Goal: Task Accomplishment & Management: Use online tool/utility

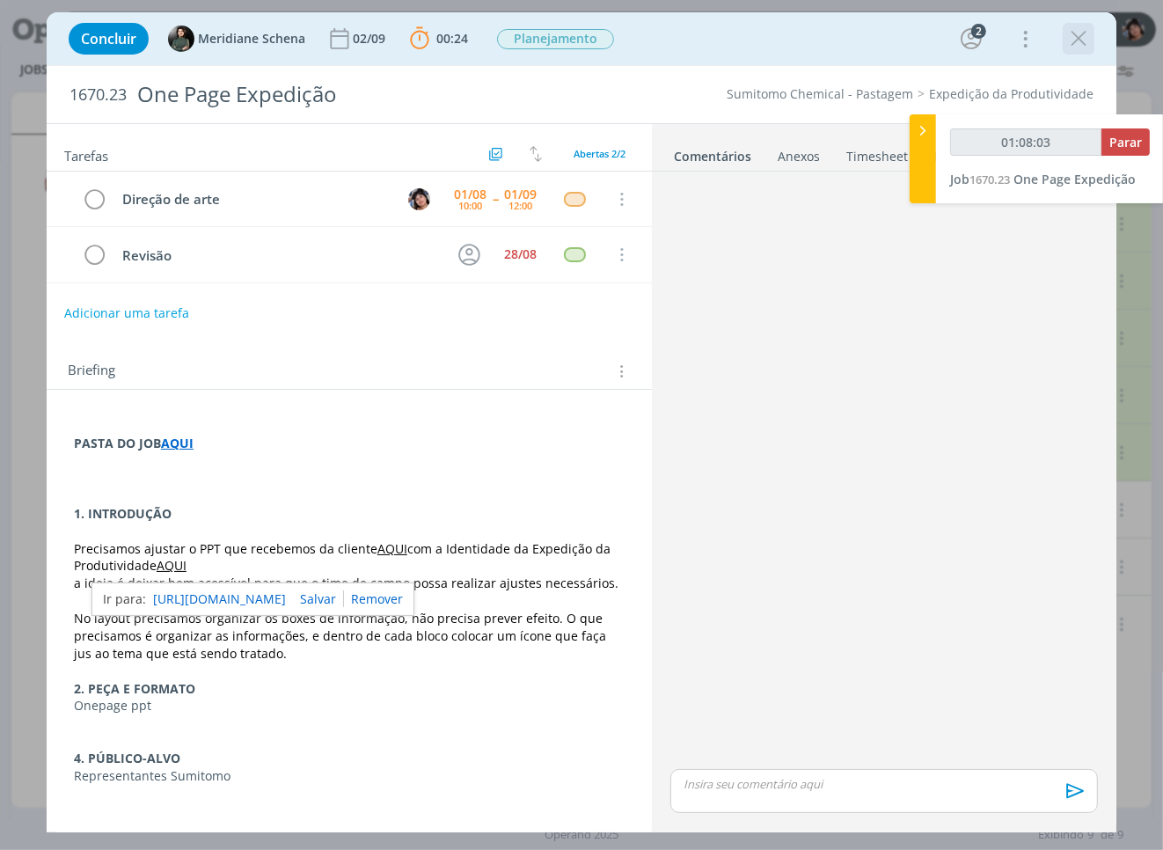
click at [695, 32] on icon "dialog" at bounding box center [1078, 39] width 26 height 26
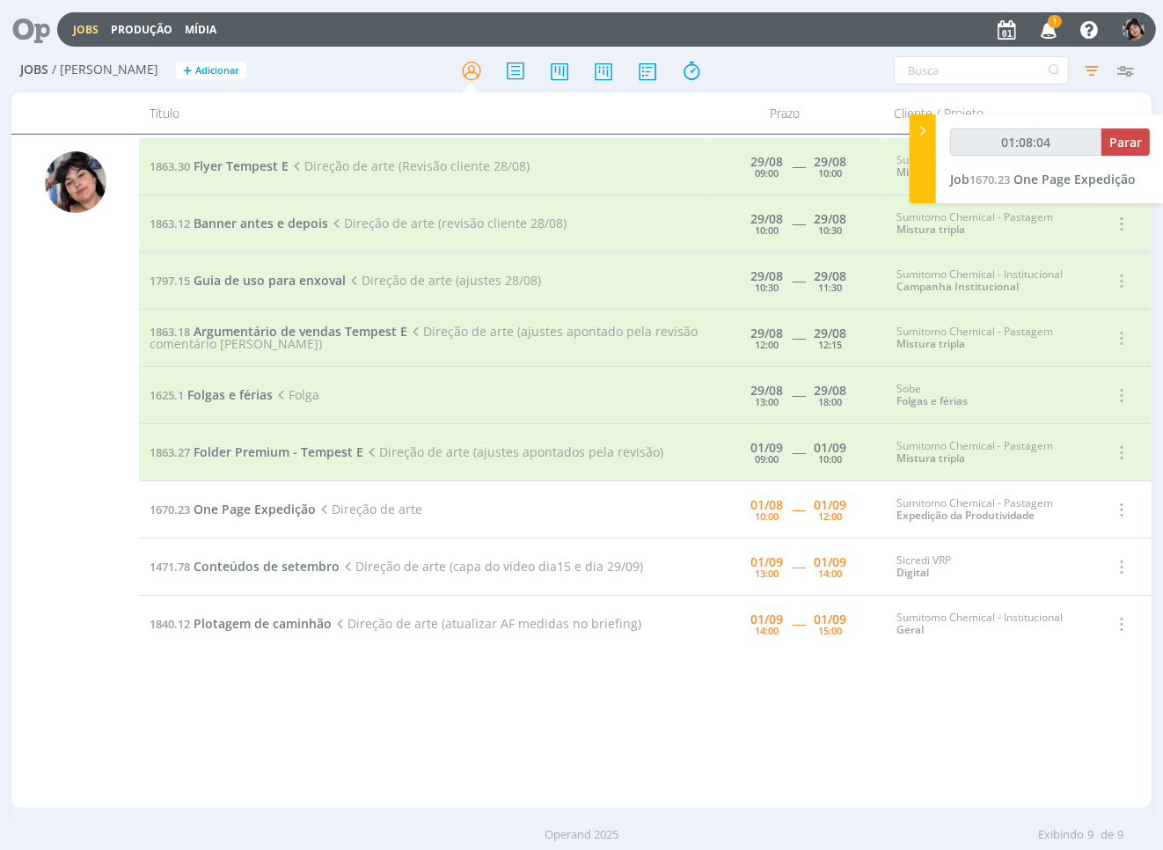
click at [695, 30] on icon "button" at bounding box center [1049, 29] width 31 height 30
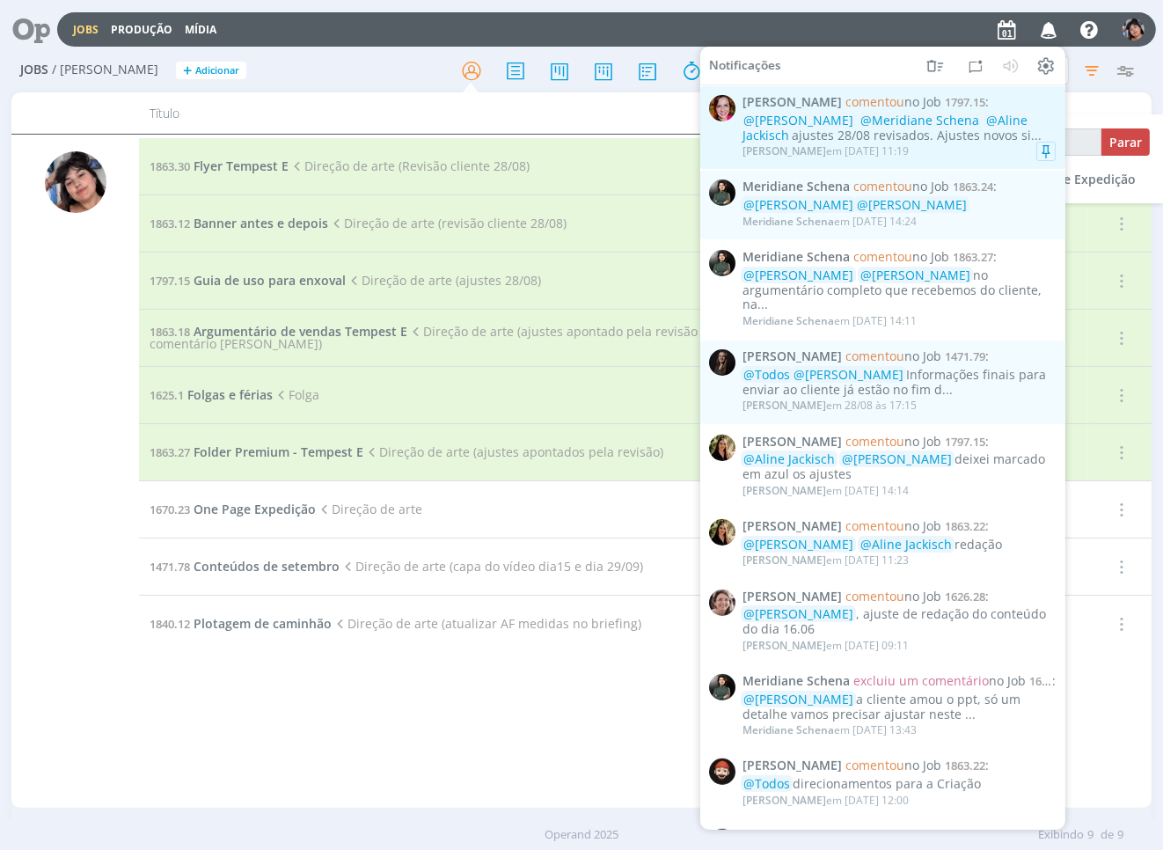
click at [695, 161] on link "[PERSON_NAME] comentou no Job 1797.15 : @[PERSON_NAME] @Meridiane Schena @Aline…" at bounding box center [882, 127] width 365 height 83
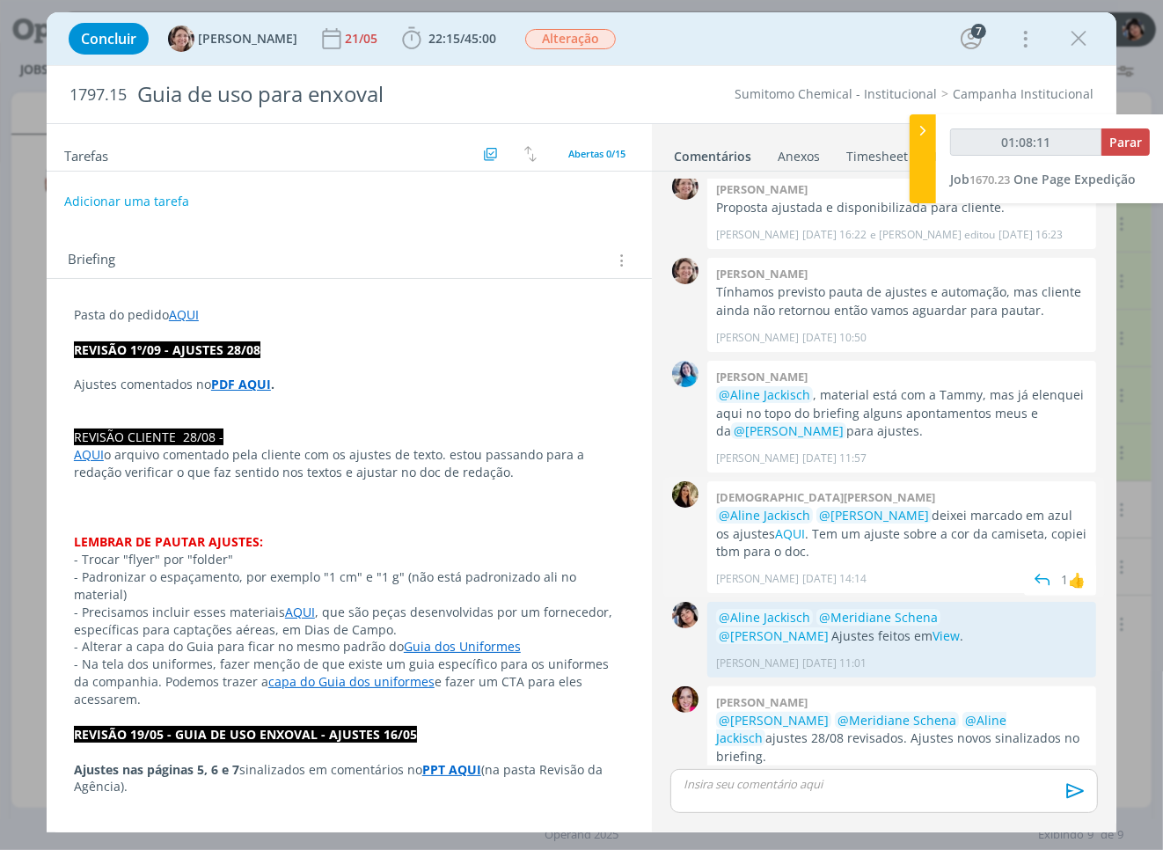
scroll to position [1392, 0]
click at [695, 40] on icon "dialog" at bounding box center [1078, 39] width 26 height 26
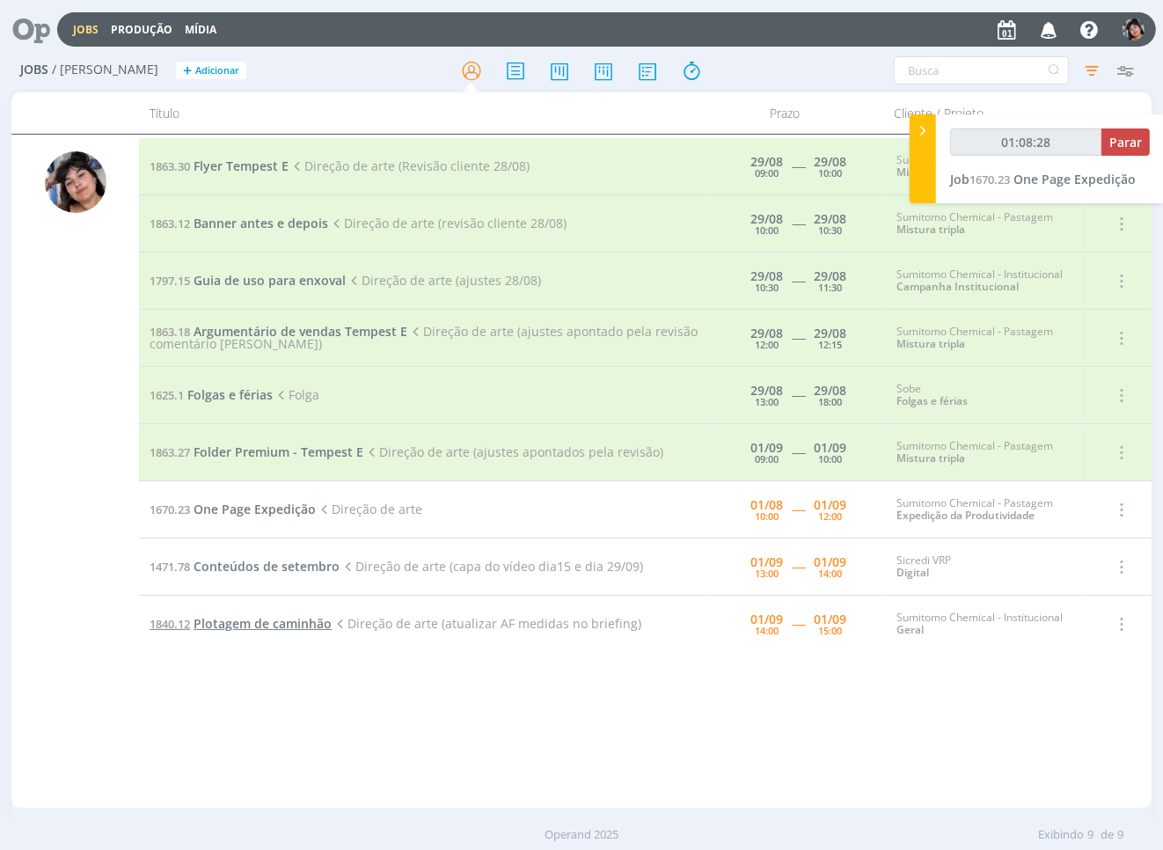
click at [290, 625] on span "Plotagem de caminhão" at bounding box center [263, 623] width 138 height 17
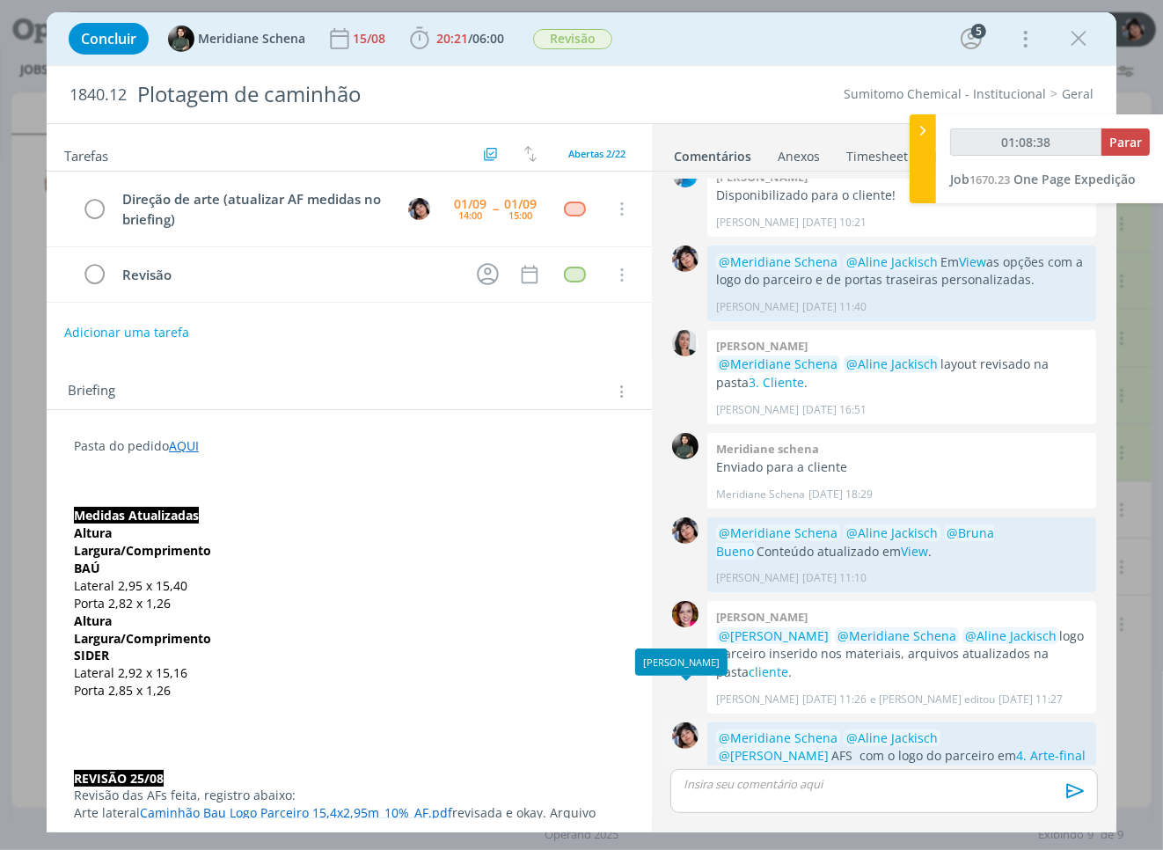
scroll to position [1550, 0]
click at [695, 40] on icon "dialog" at bounding box center [1078, 39] width 26 height 26
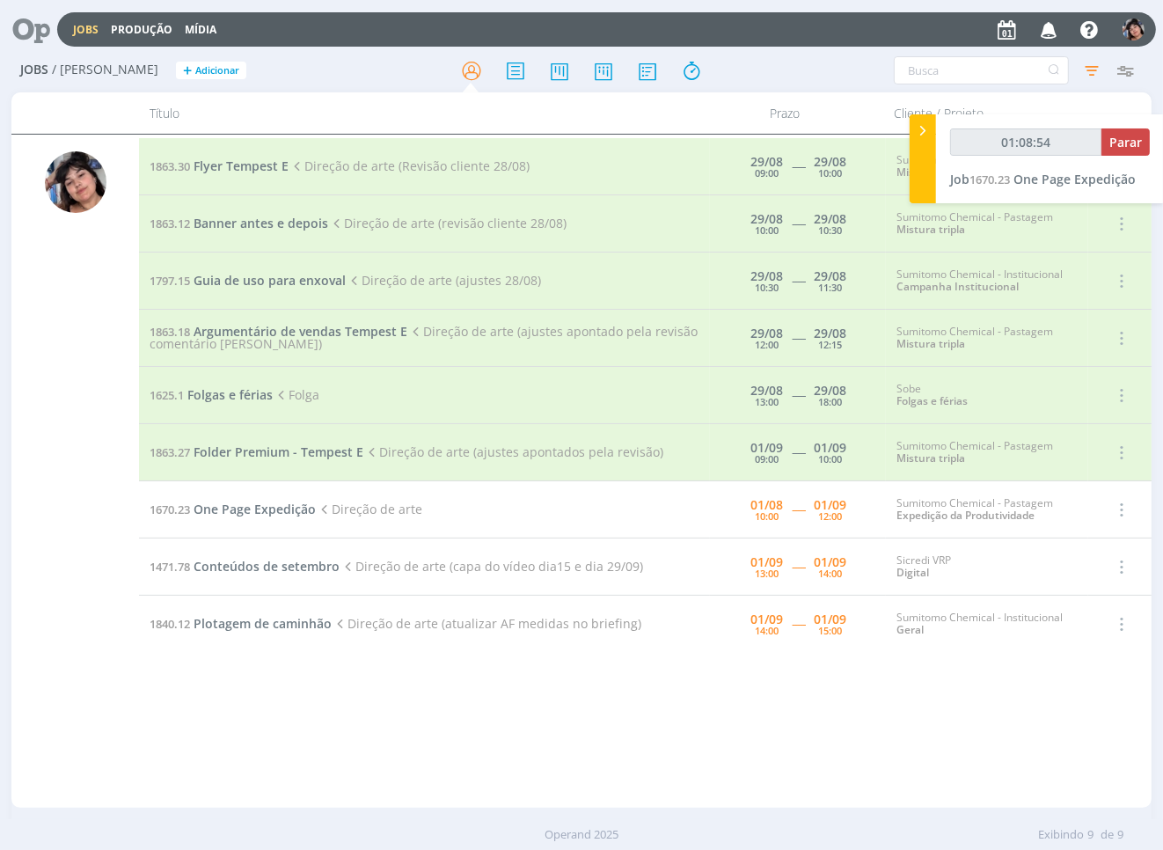
click at [695, 33] on icon "button" at bounding box center [1049, 29] width 31 height 30
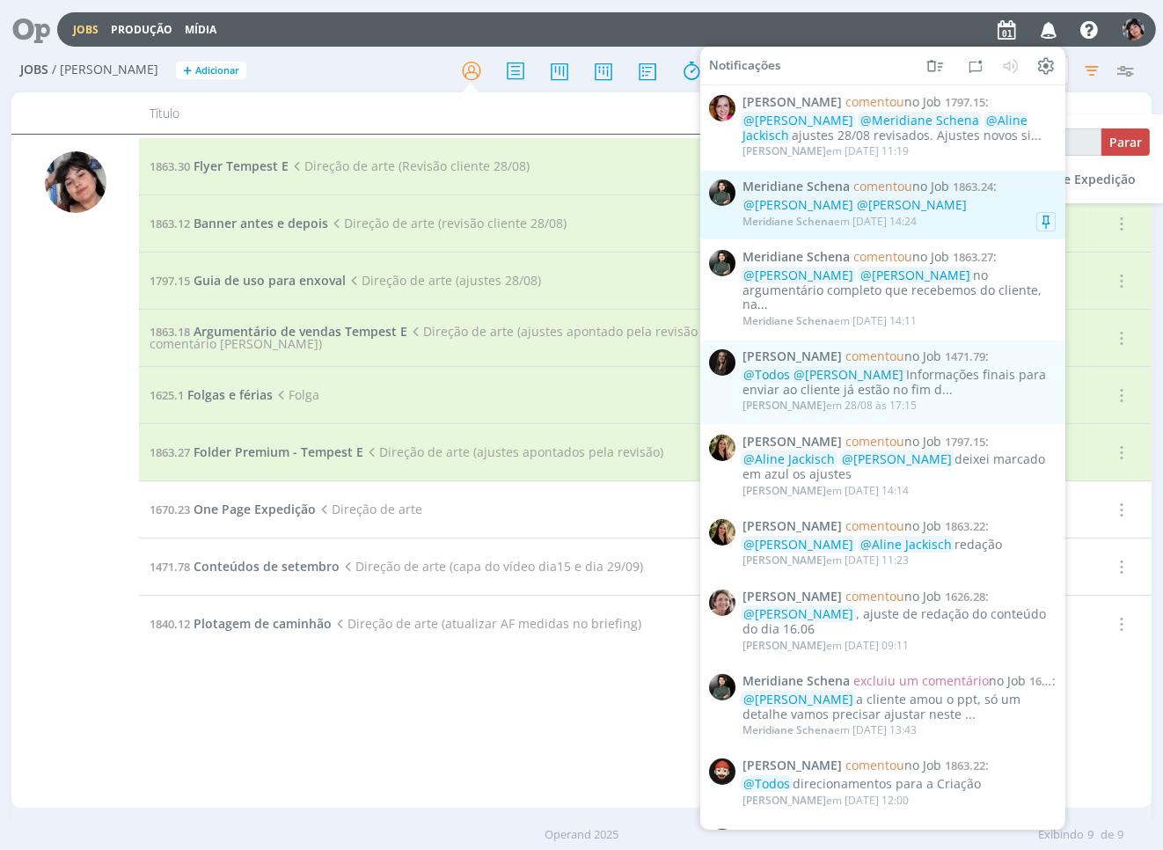
click at [695, 225] on div "Meridiane Schena em [DATE] 14:24" at bounding box center [898, 222] width 313 height 18
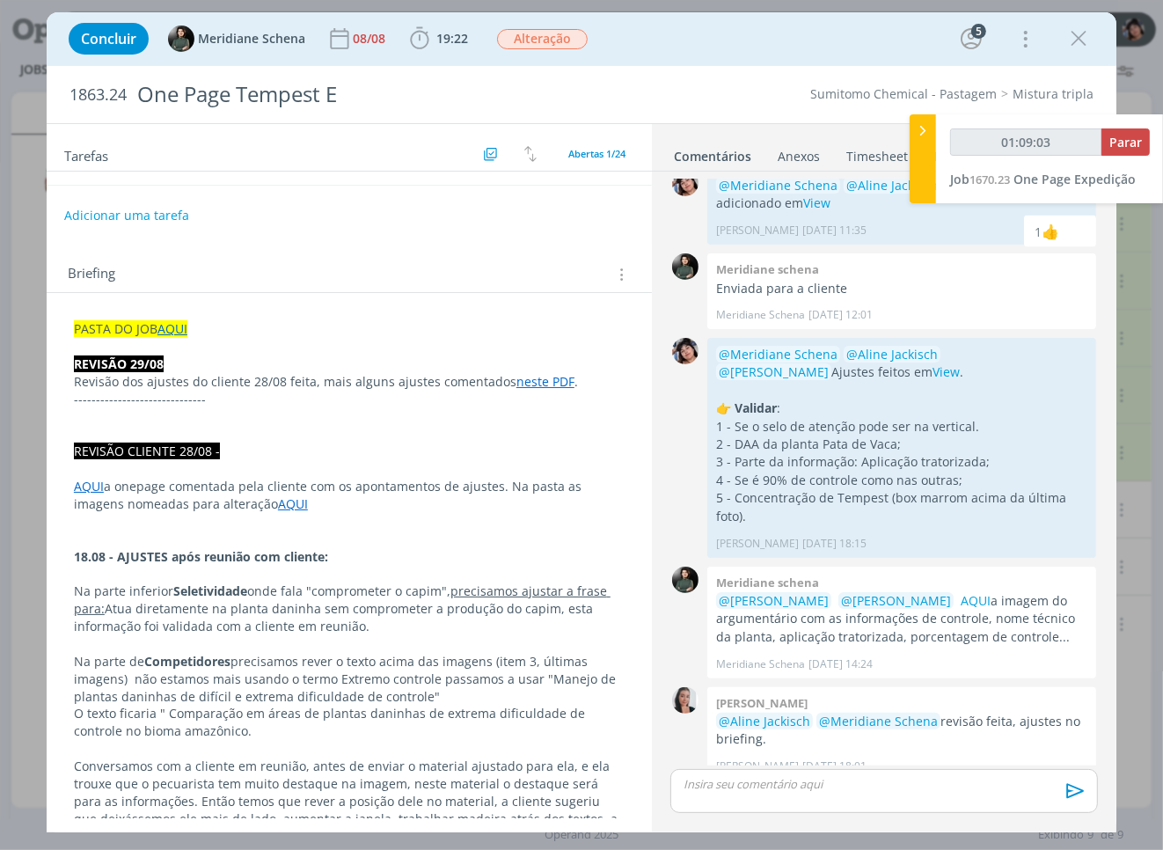
scroll to position [42, 0]
click at [522, 385] on link "neste PDF" at bounding box center [545, 380] width 58 height 17
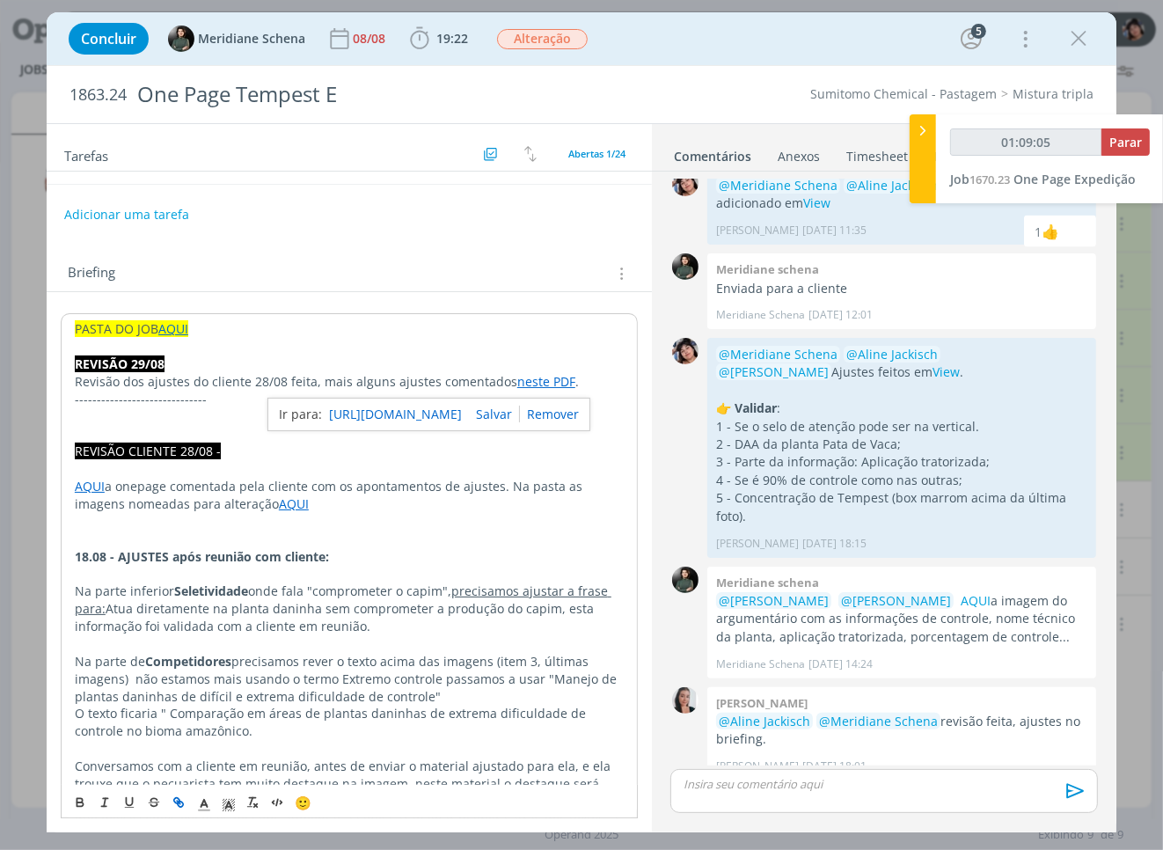
click at [429, 416] on link "[URL][DOMAIN_NAME]" at bounding box center [395, 414] width 133 height 23
click at [695, 39] on icon "dialog" at bounding box center [1078, 39] width 26 height 26
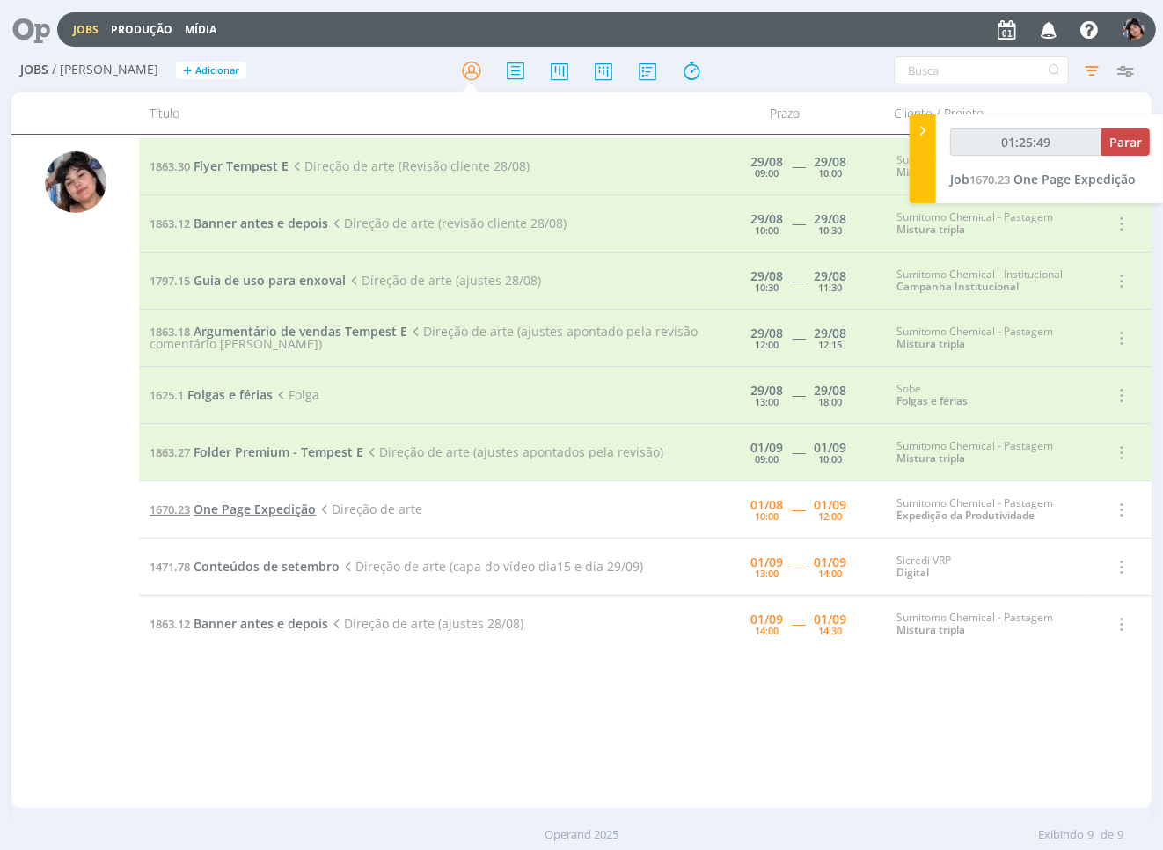
click at [291, 513] on span "One Page Expedição" at bounding box center [255, 509] width 122 height 17
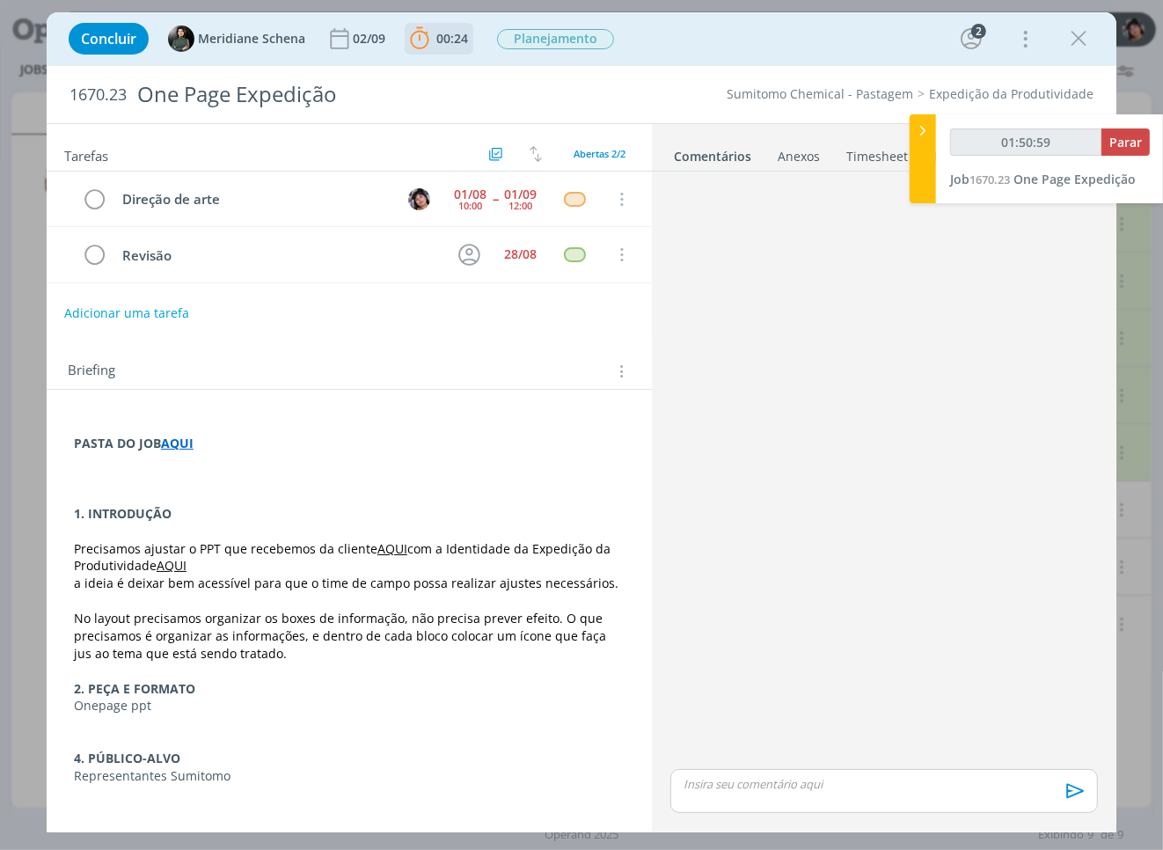
click at [441, 47] on span "00:24" at bounding box center [438, 39] width 65 height 26
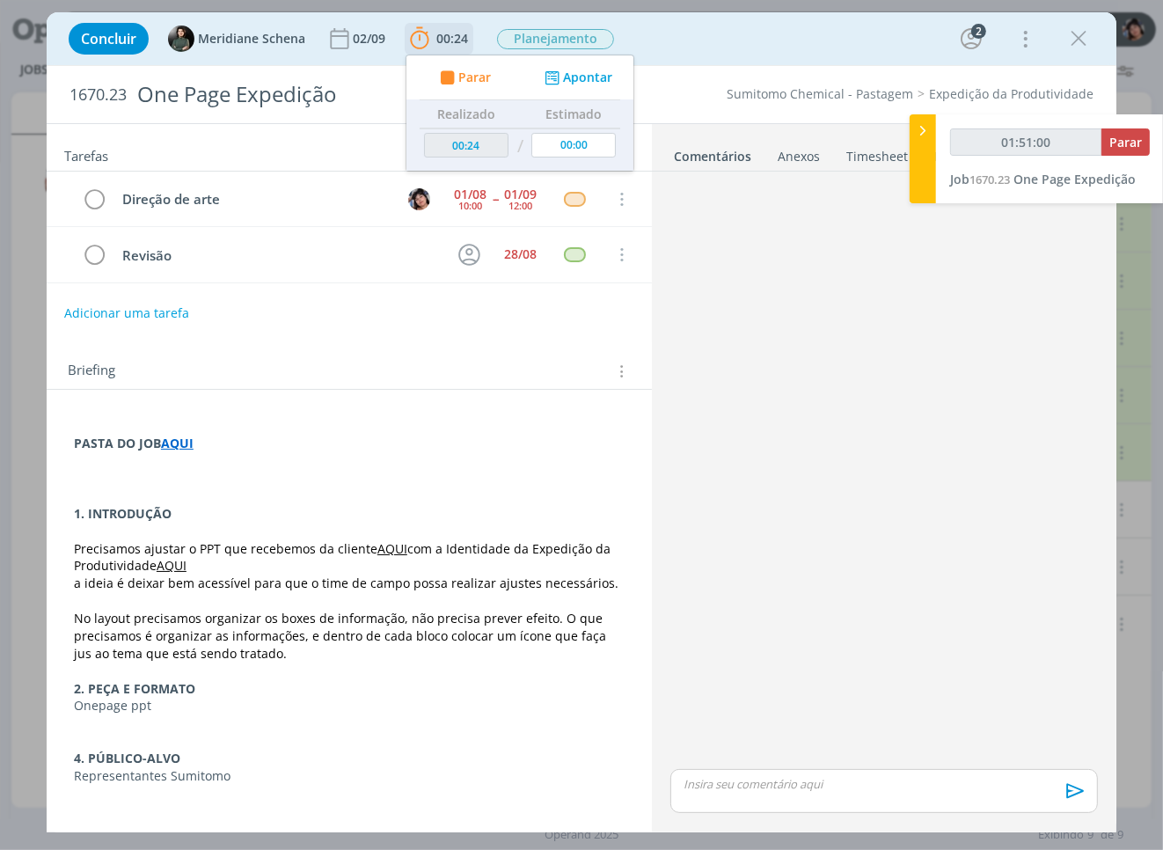
type input "01:51:01"
click at [461, 80] on span "Parar" at bounding box center [473, 77] width 33 height 12
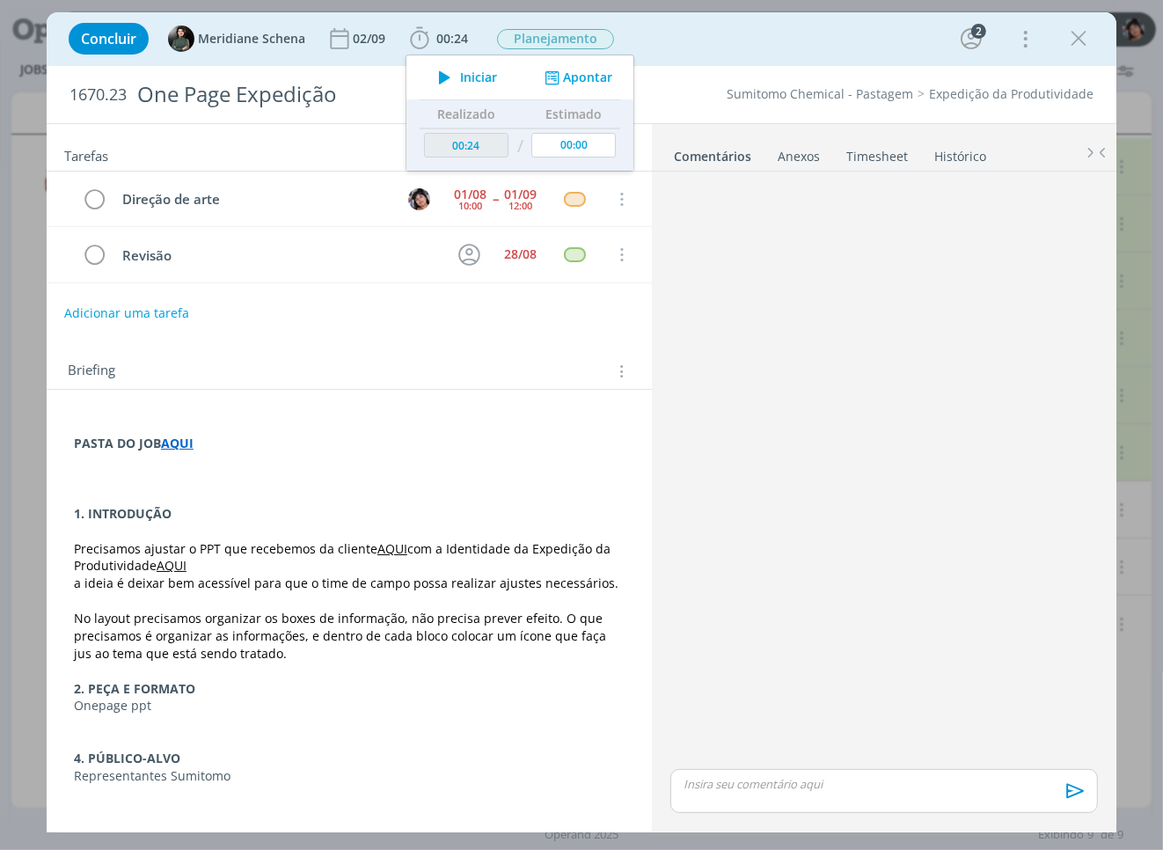
type input "02:16"
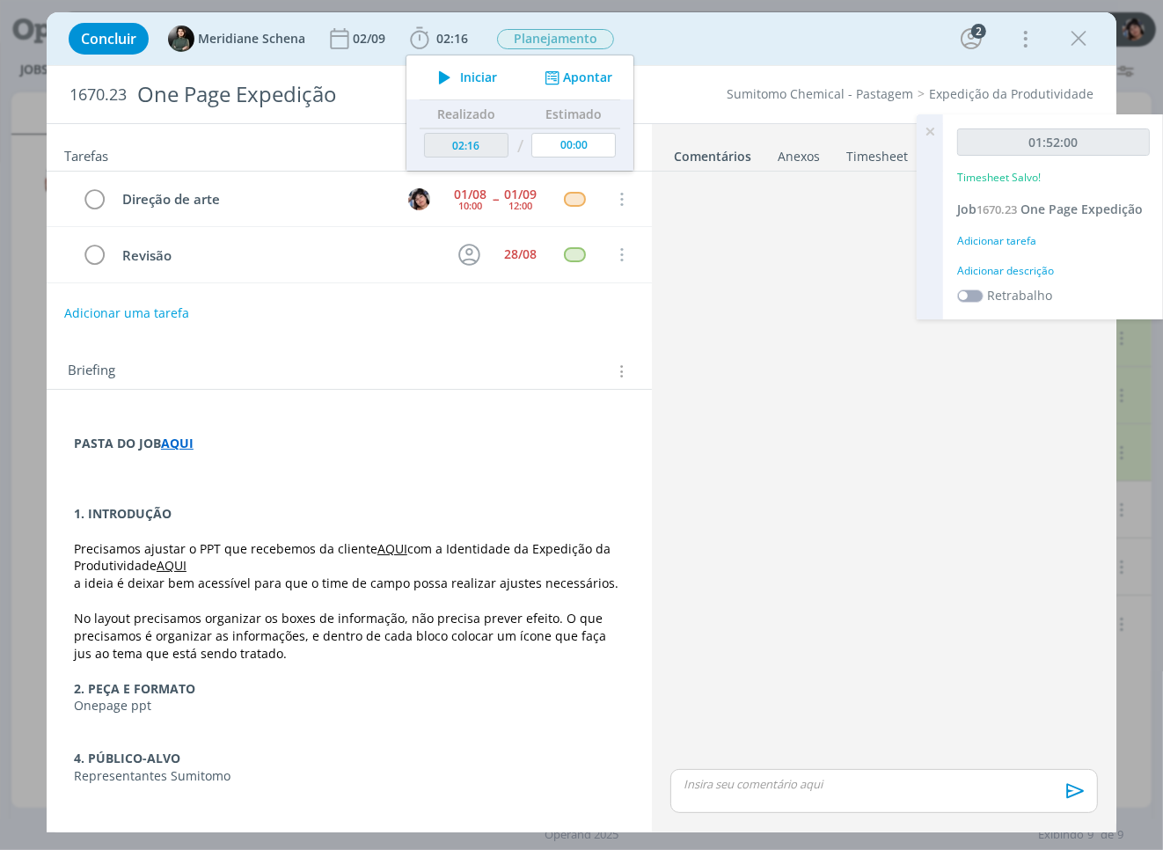
click at [695, 246] on div "Adicionar tarefa" at bounding box center [1053, 241] width 193 height 16
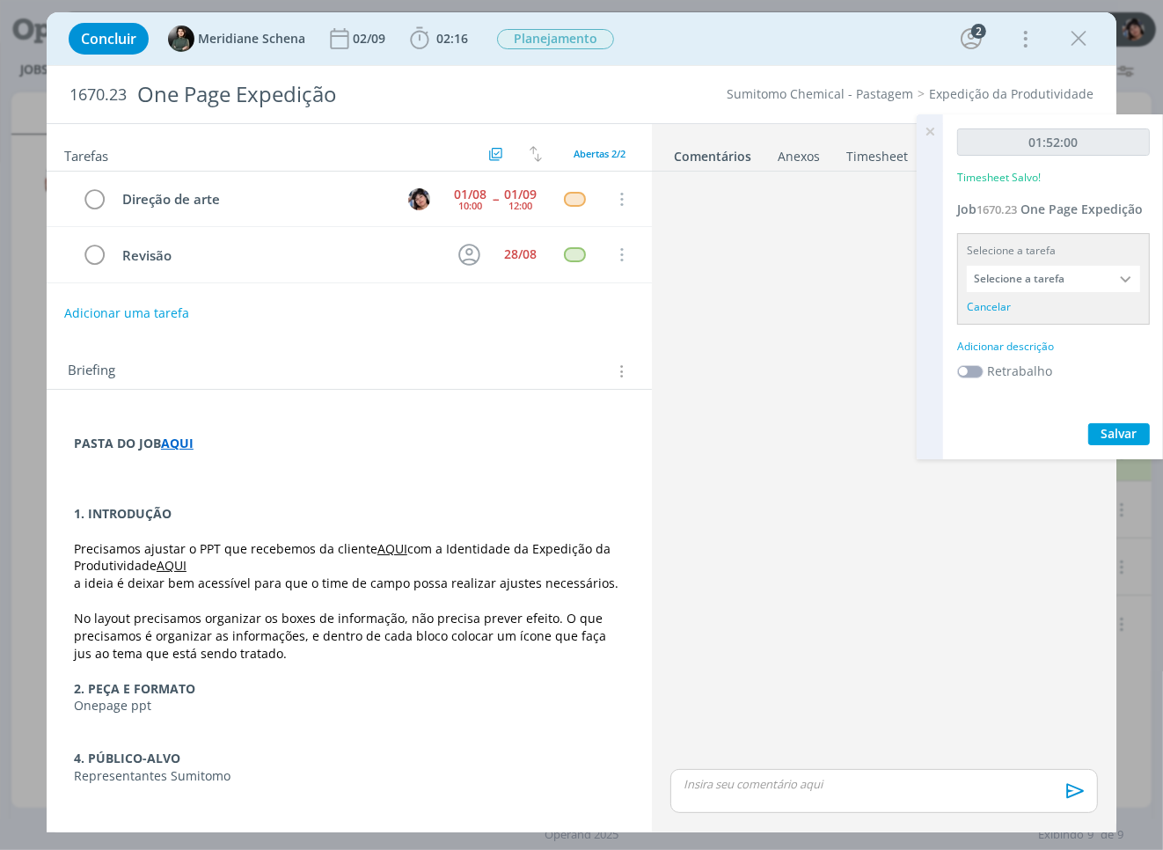
click at [695, 268] on input "Selecione a tarefa" at bounding box center [1053, 279] width 173 height 26
click at [695, 274] on input "Selecione a tarefa" at bounding box center [1053, 279] width 173 height 26
click at [695, 374] on div "Direção de arte - [PERSON_NAME]" at bounding box center [1055, 376] width 152 height 14
type input "Direção de arte"
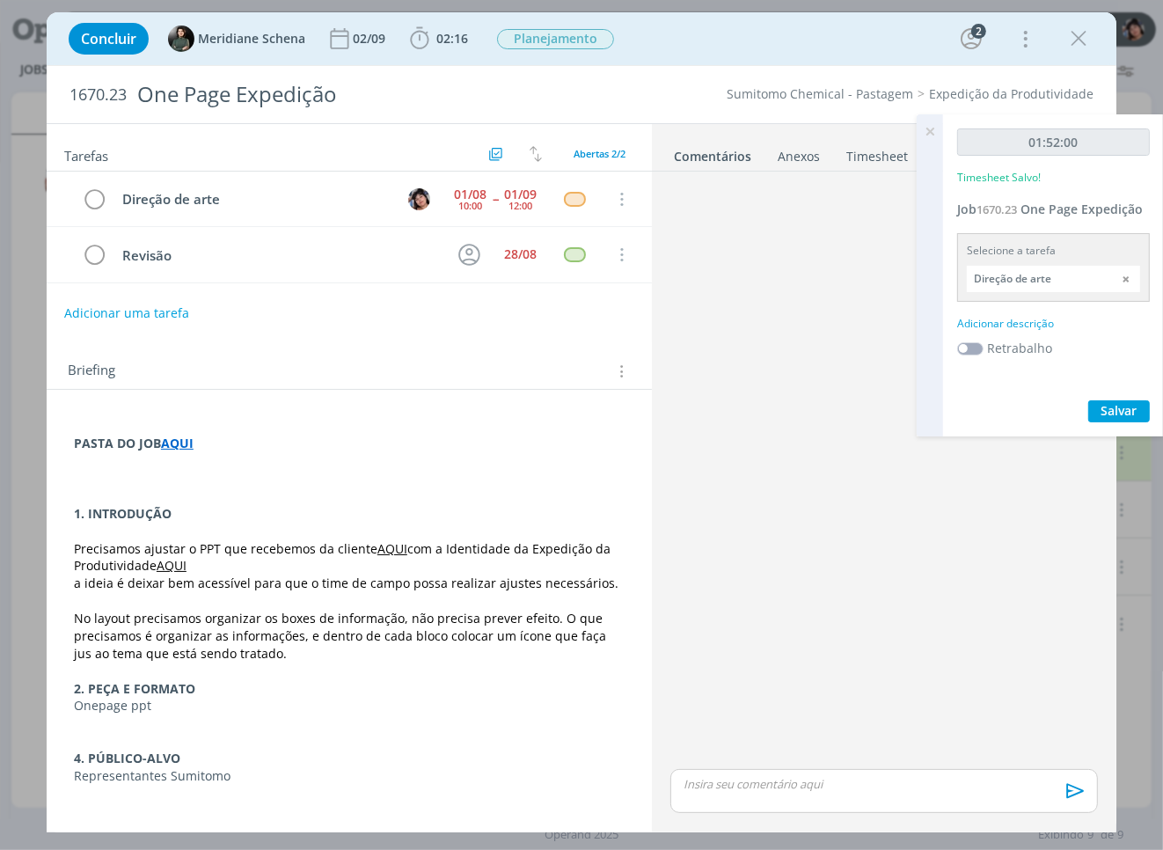
click at [695, 311] on div "01:52:00 Timesheet Salvo! Job 1670.23 One Page Expedição Selecione a tarefa Dir…" at bounding box center [1053, 275] width 221 height 322
click at [695, 316] on div "Adicionar descrição" at bounding box center [1053, 324] width 193 height 16
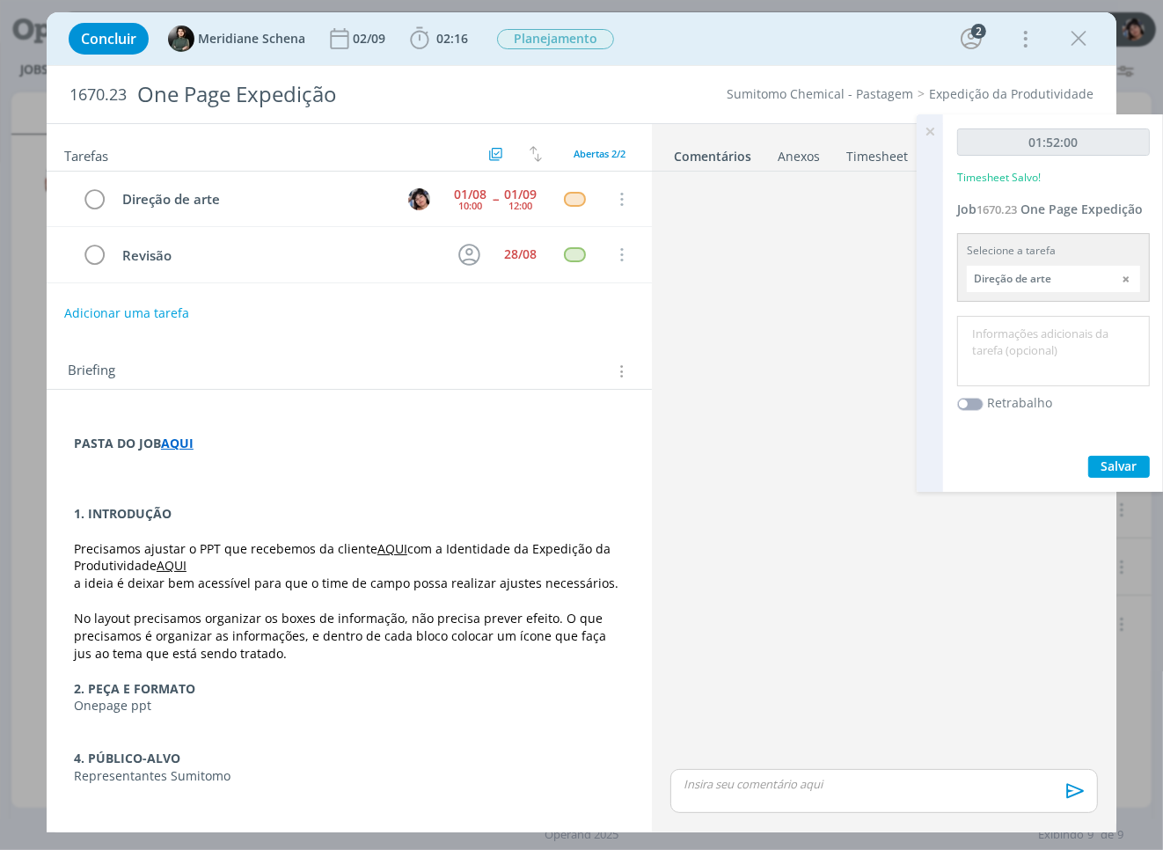
click at [695, 347] on textarea at bounding box center [1053, 351] width 184 height 62
type textarea "Layout"
click at [695, 469] on span "Salvar" at bounding box center [1119, 465] width 36 height 17
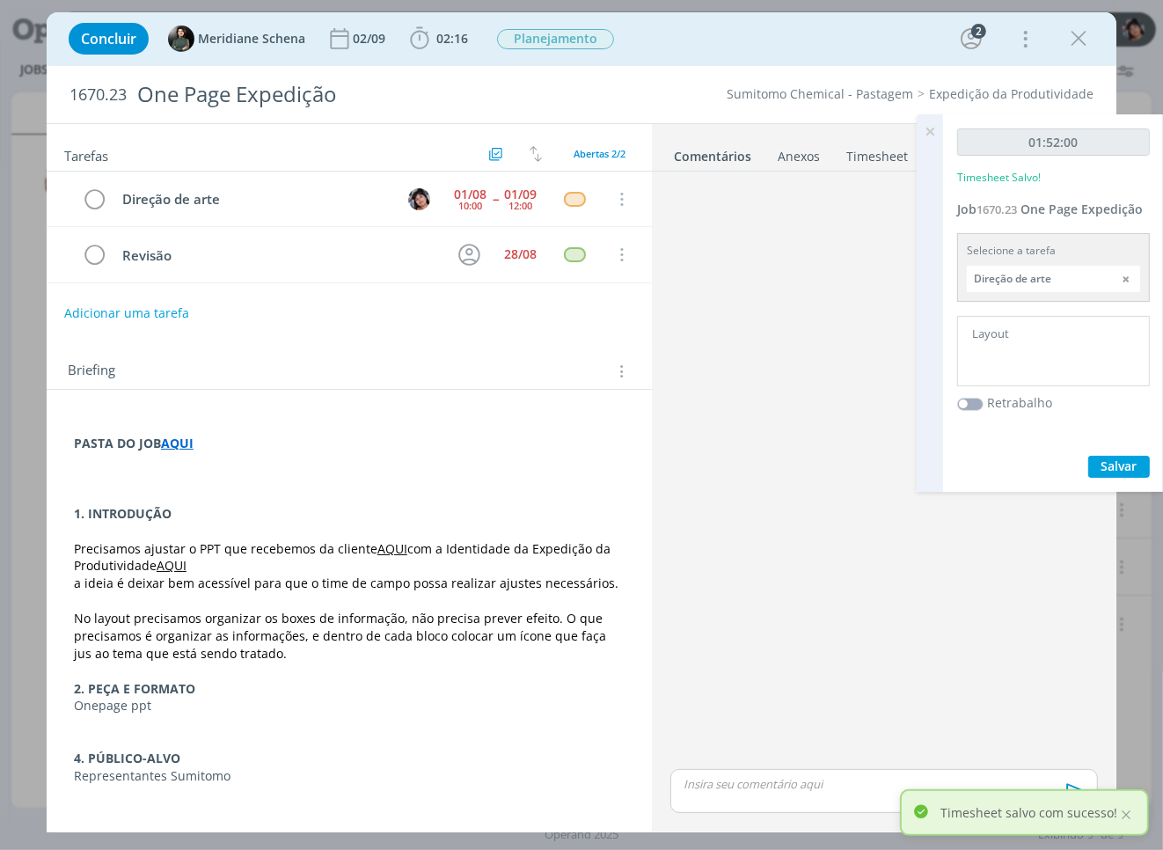
click at [695, 124] on icon at bounding box center [930, 131] width 32 height 34
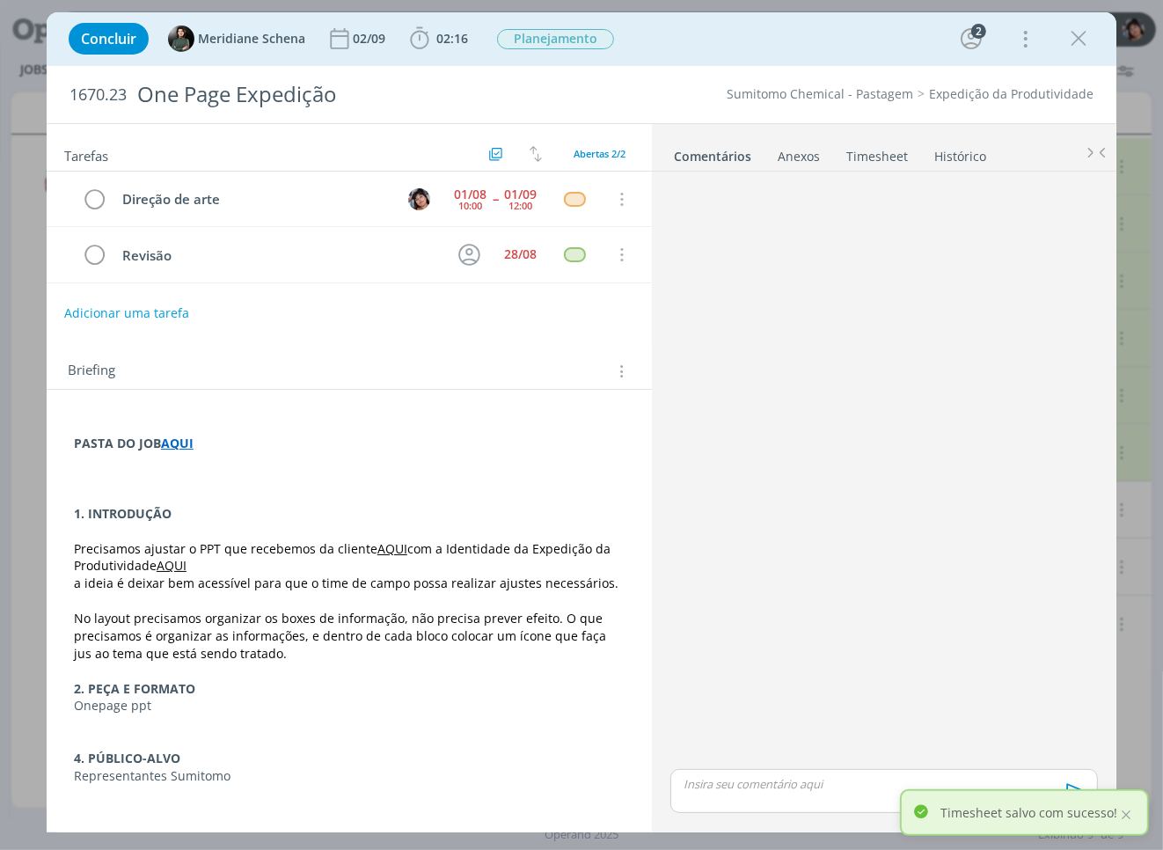
click at [695, 41] on icon "dialog" at bounding box center [1078, 39] width 26 height 26
